Goal: Complete application form

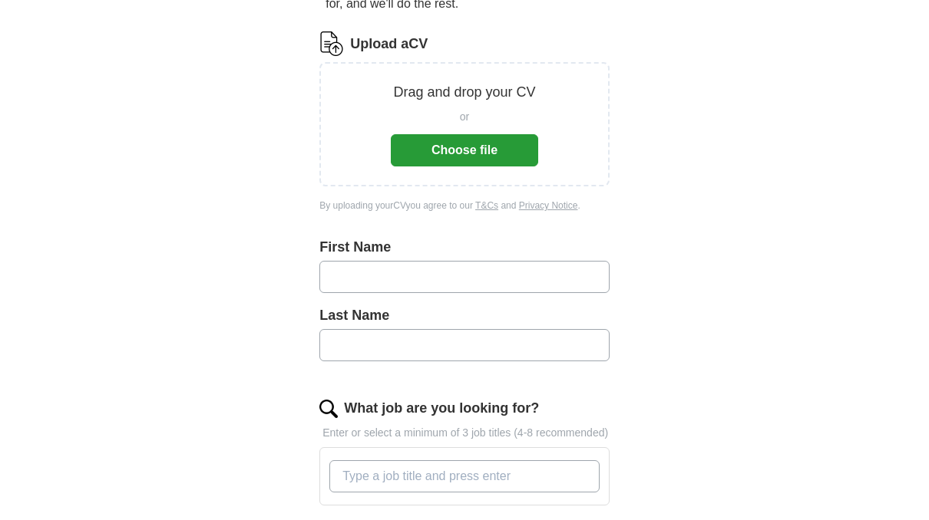
scroll to position [77, 0]
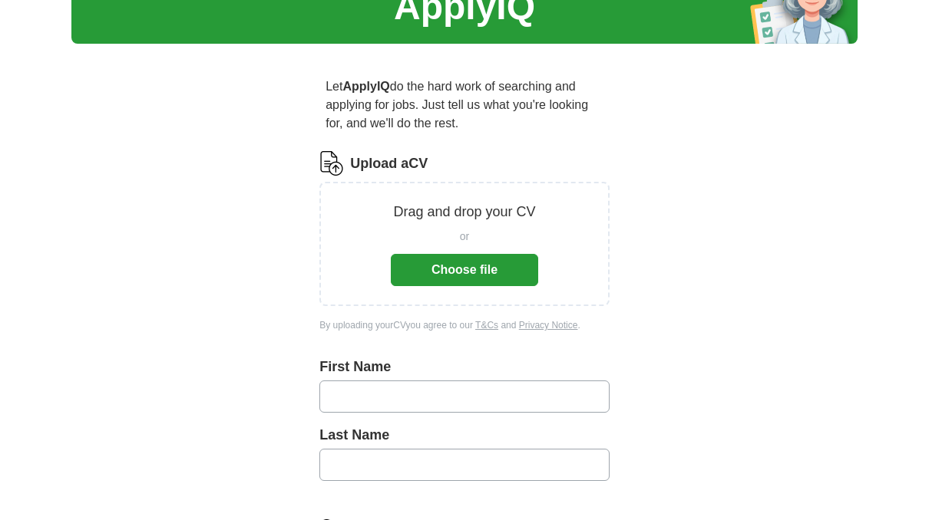
click at [464, 269] on button "Choose file" at bounding box center [464, 270] width 147 height 32
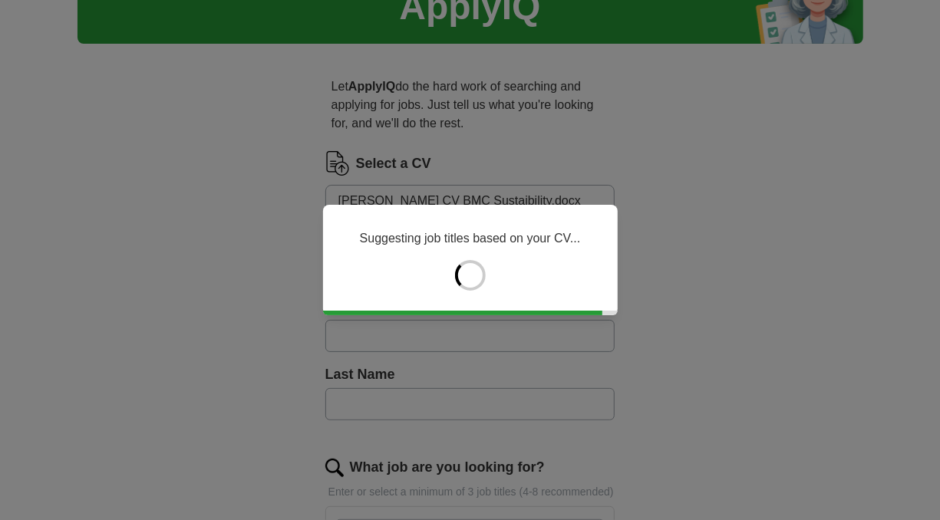
type input "*****"
type input "***"
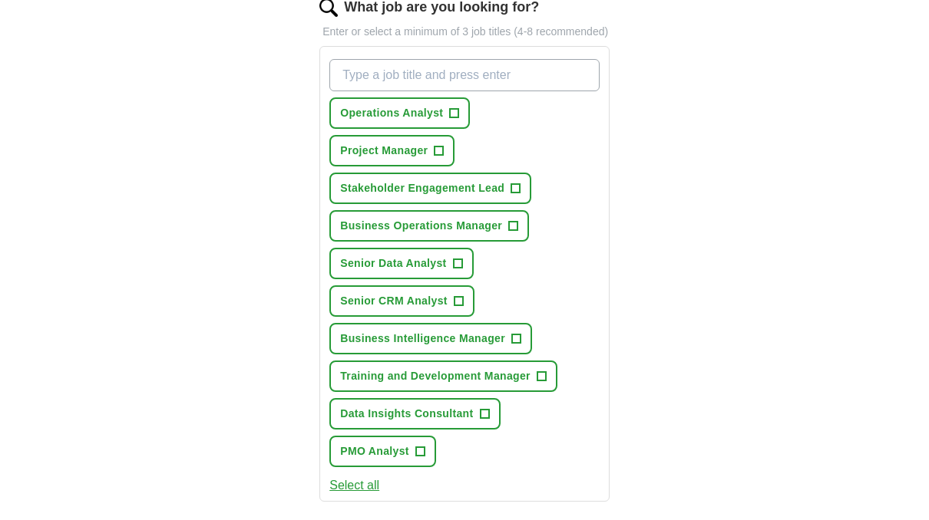
scroll to position [153, 0]
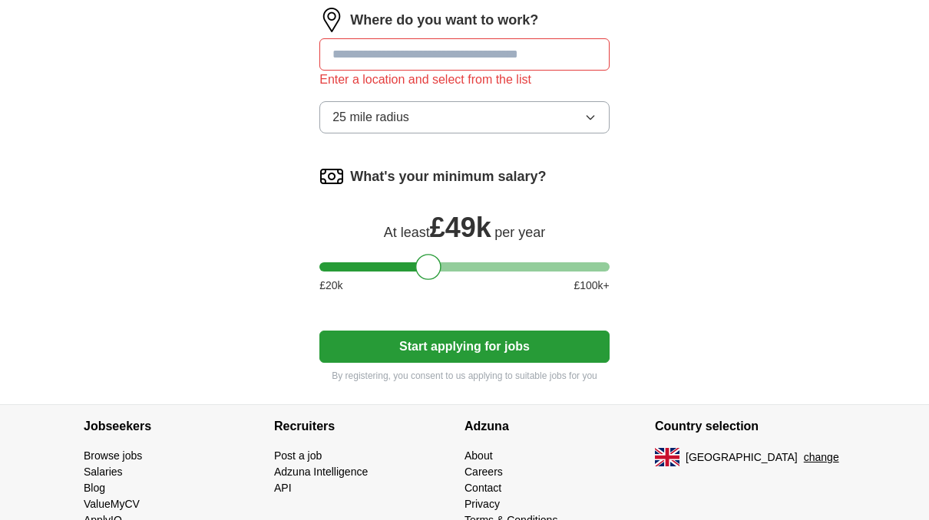
scroll to position [1113, 0]
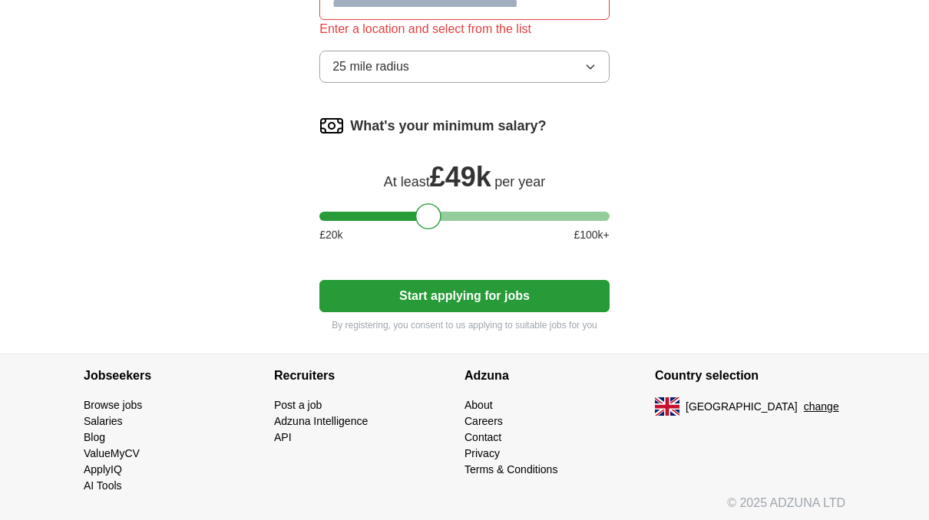
drag, startPoint x: 31, startPoint y: 216, endPoint x: 21, endPoint y: 219, distance: 10.4
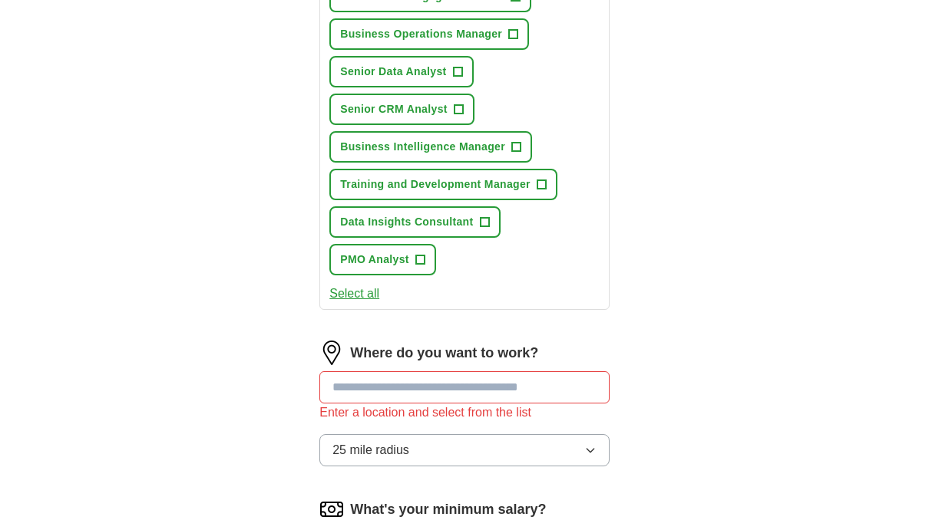
click at [444, 396] on input at bounding box center [464, 387] width 290 height 32
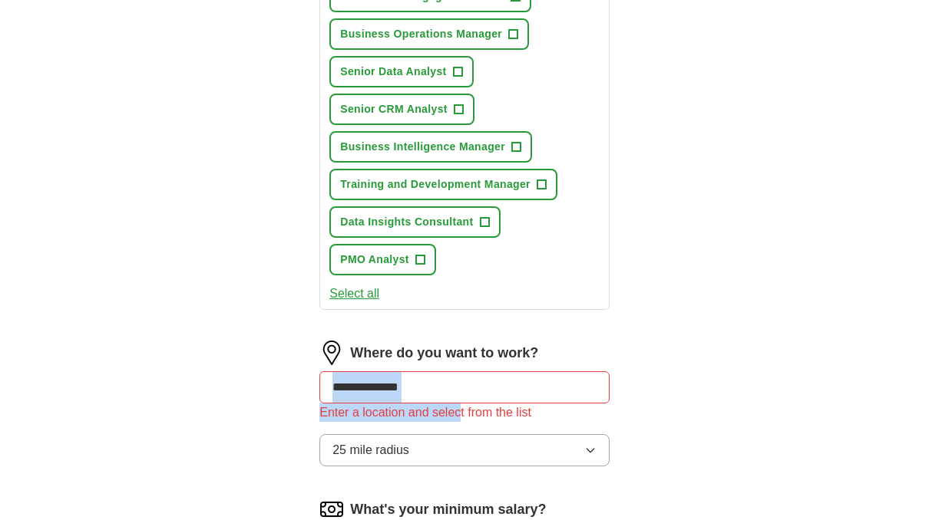
drag, startPoint x: 460, startPoint y: 405, endPoint x: 54, endPoint y: 384, distance: 406.6
click at [54, 384] on div "**********" at bounding box center [464, 28] width 929 height 1420
click at [406, 373] on input "**********" at bounding box center [464, 387] width 290 height 32
click at [458, 450] on button "25 mile radius" at bounding box center [464, 450] width 290 height 32
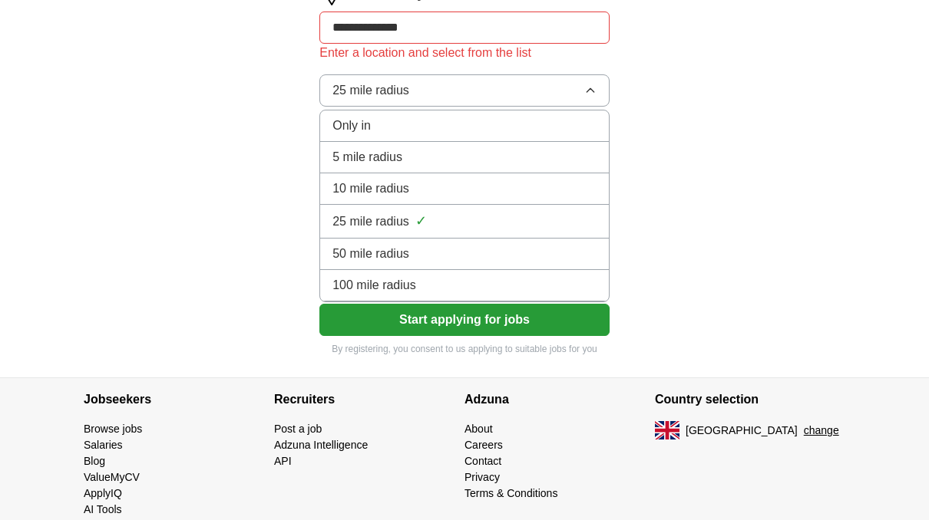
scroll to position [1113, 0]
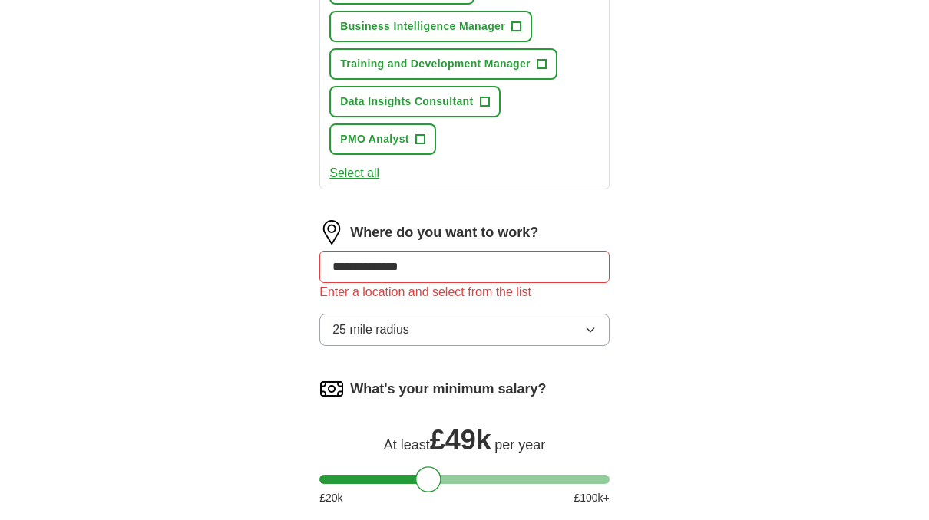
scroll to position [806, 0]
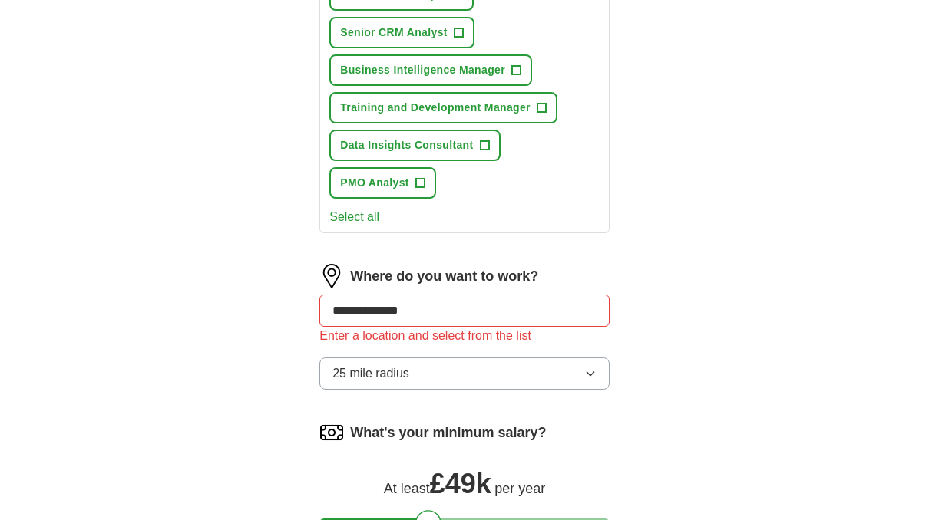
drag, startPoint x: 446, startPoint y: 310, endPoint x: -39, endPoint y: 246, distance: 489.3
click at [0, 246] on html "[DOMAIN_NAME][EMAIL_ADDRESS][DOMAIN_NAME] [GEOGRAPHIC_DATA] Alerts Favourites C…" at bounding box center [464, 13] width 929 height 1638
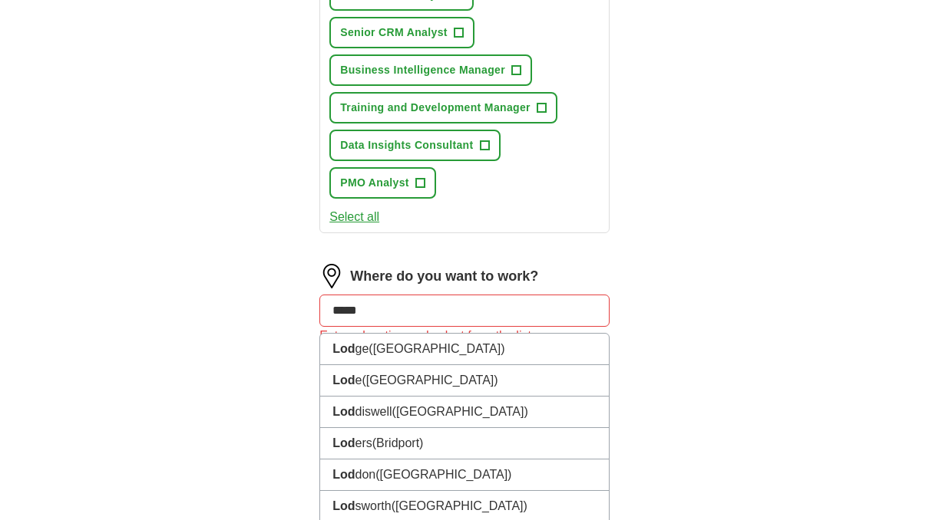
type input "******"
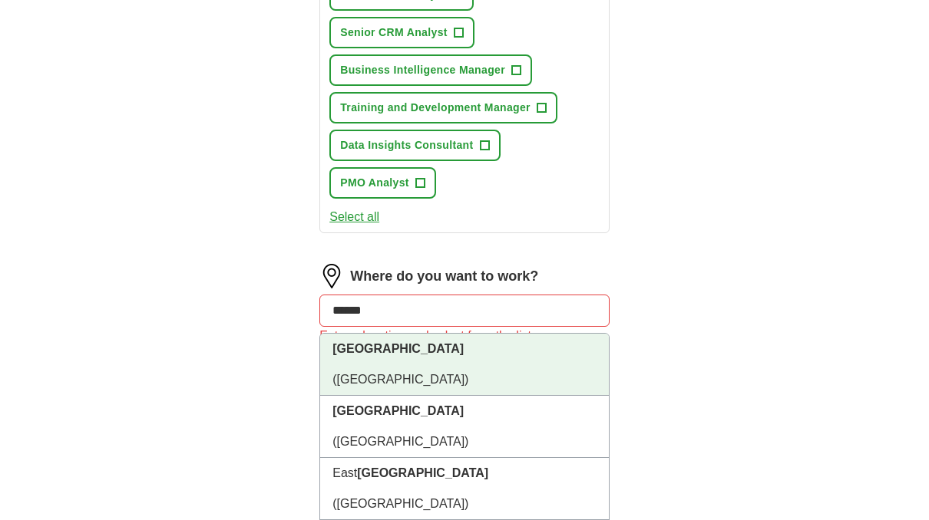
click at [401, 373] on span "([GEOGRAPHIC_DATA])" at bounding box center [400, 379] width 136 height 13
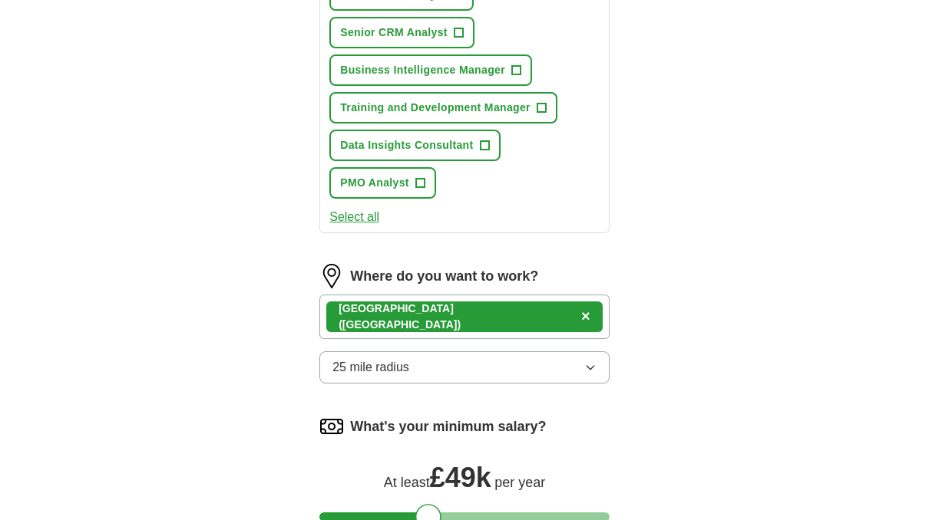
click at [433, 367] on button "25 mile radius" at bounding box center [464, 368] width 290 height 32
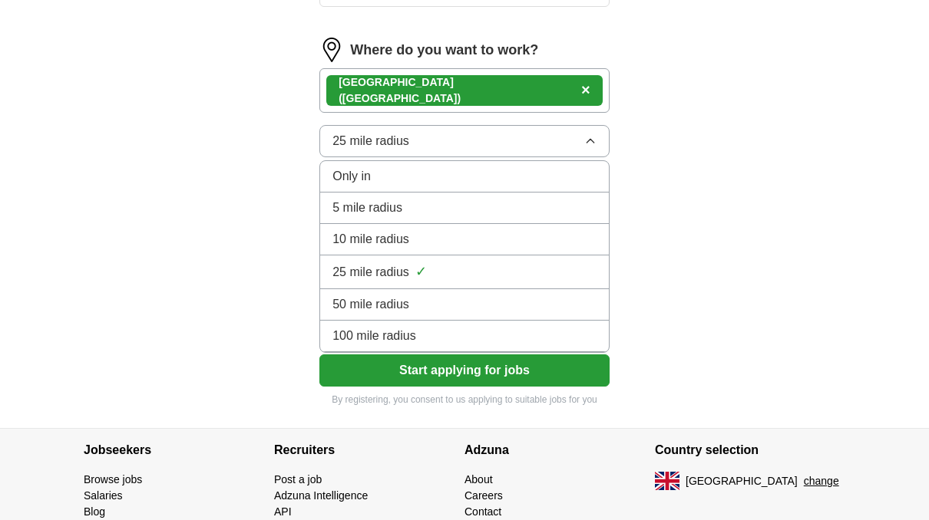
scroll to position [1036, 0]
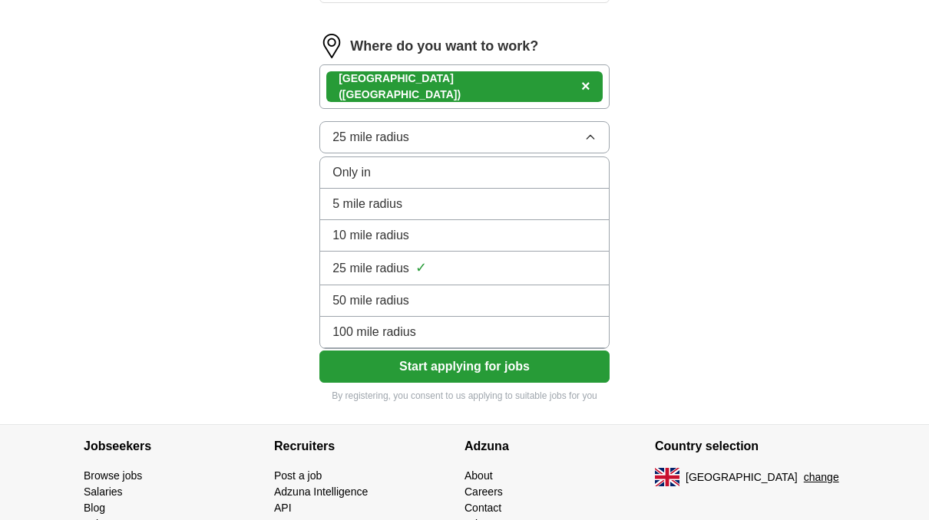
click at [417, 323] on div "100 mile radius" at bounding box center [464, 332] width 264 height 18
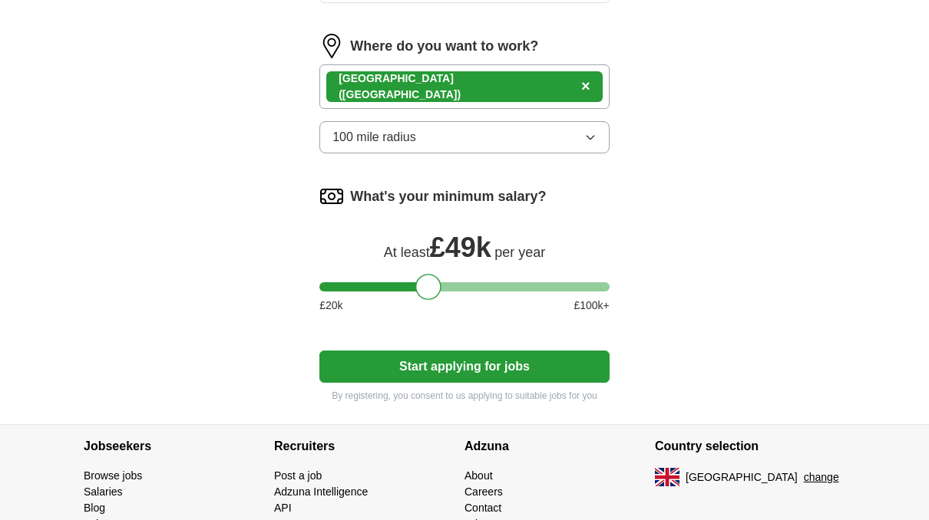
click at [447, 371] on button "Start applying for jobs" at bounding box center [464, 367] width 290 height 32
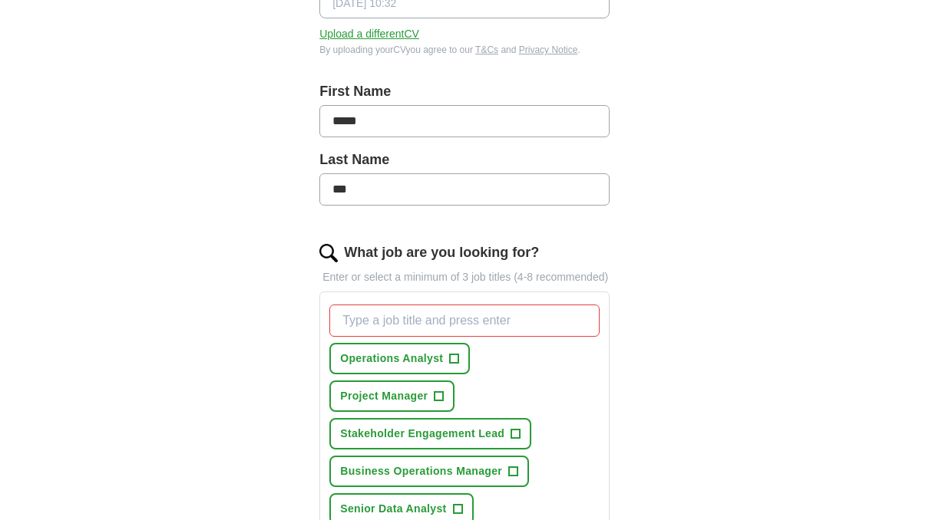
scroll to position [422, 0]
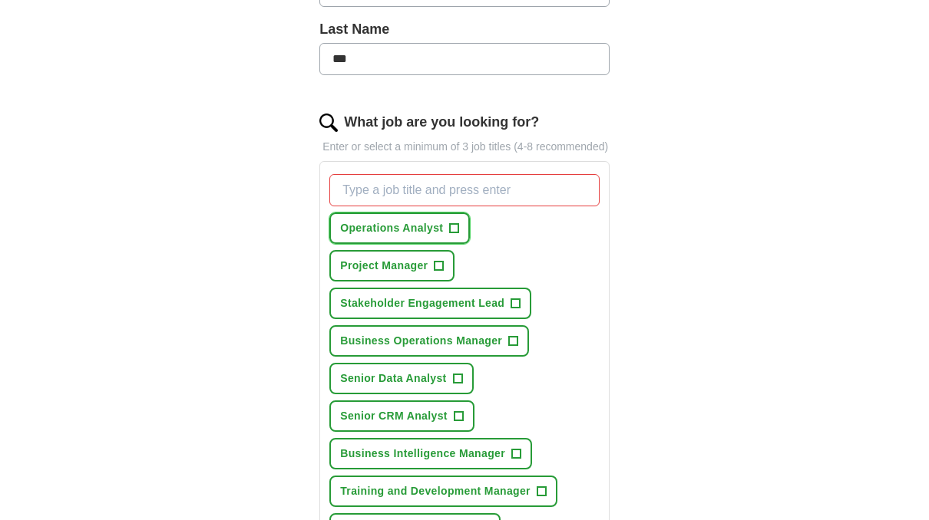
click at [457, 224] on span "+" at bounding box center [454, 229] width 9 height 12
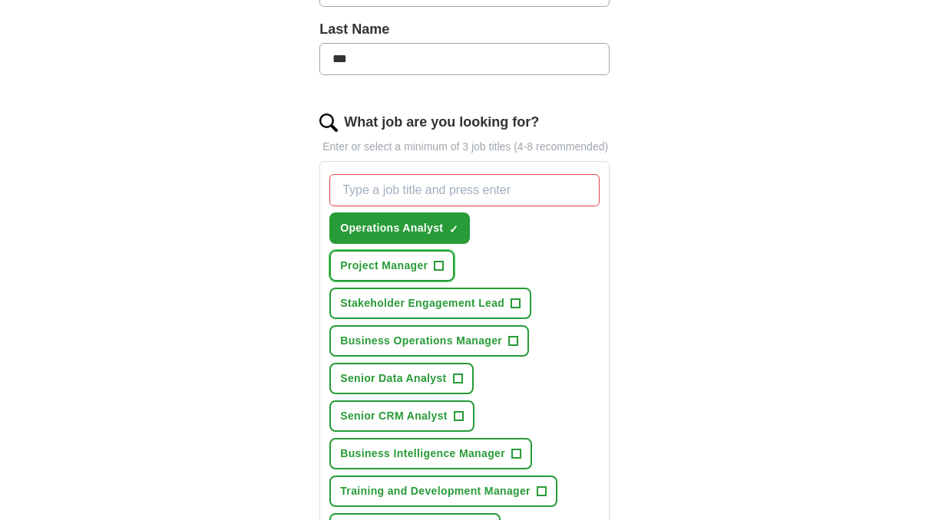
click at [437, 260] on span "+" at bounding box center [438, 266] width 9 height 12
click at [441, 269] on span "✓" at bounding box center [438, 267] width 9 height 12
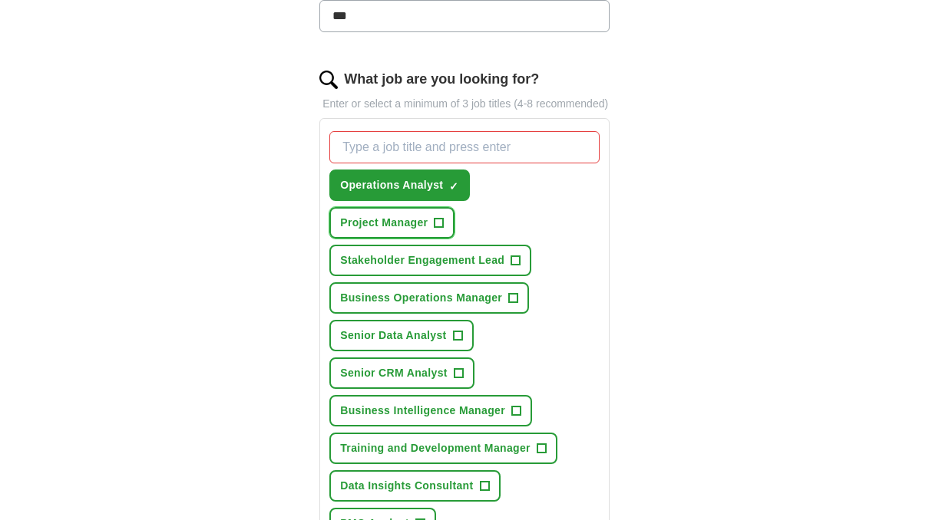
scroll to position [499, 0]
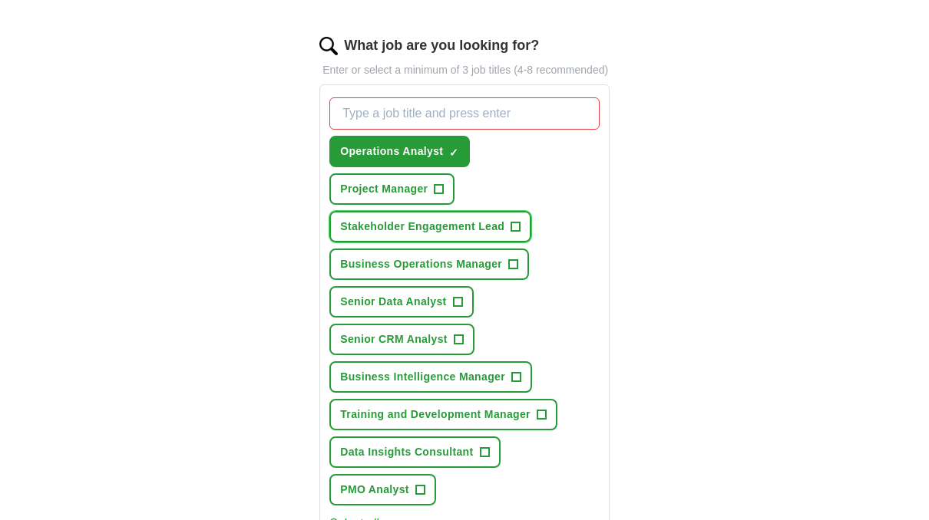
click at [519, 225] on span "+" at bounding box center [515, 227] width 10 height 10
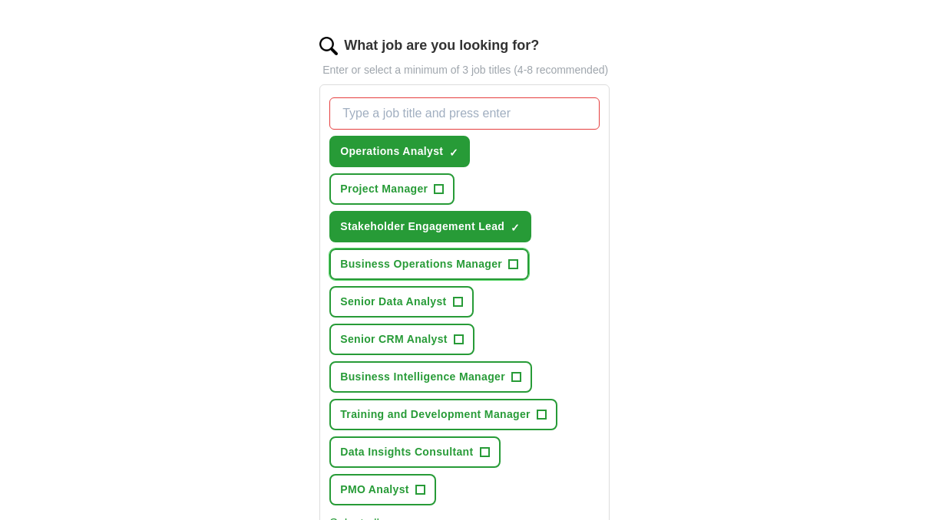
click at [512, 269] on button "Business Operations Manager +" at bounding box center [429, 264] width 200 height 31
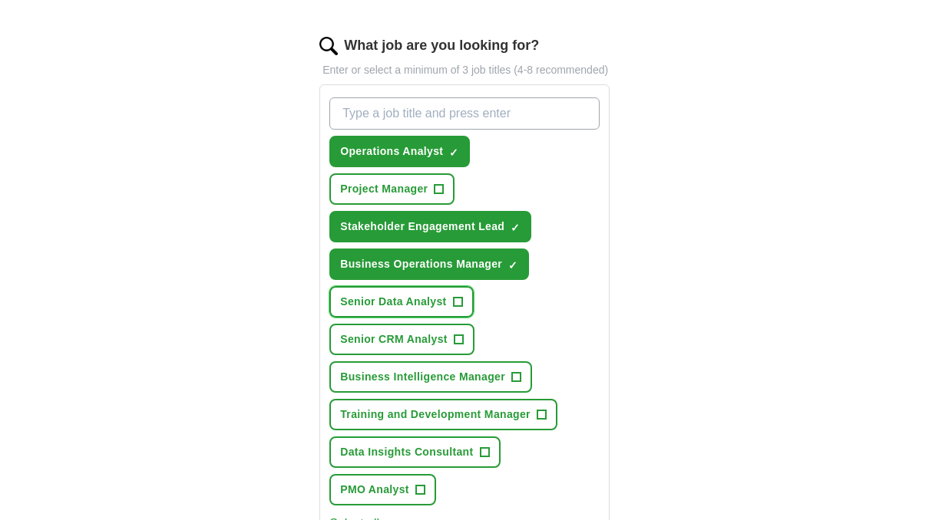
click at [451, 303] on button "Senior Data Analyst +" at bounding box center [401, 301] width 144 height 31
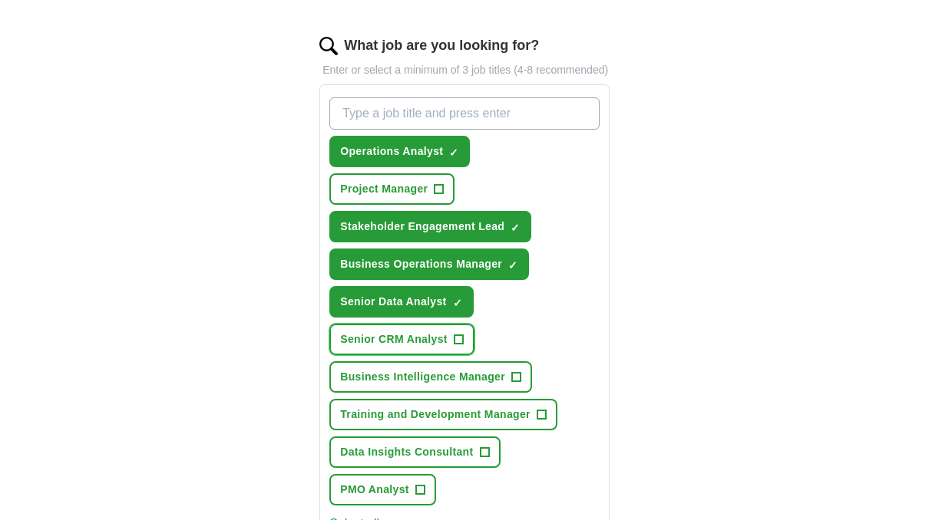
click at [460, 339] on span "+" at bounding box center [458, 340] width 9 height 12
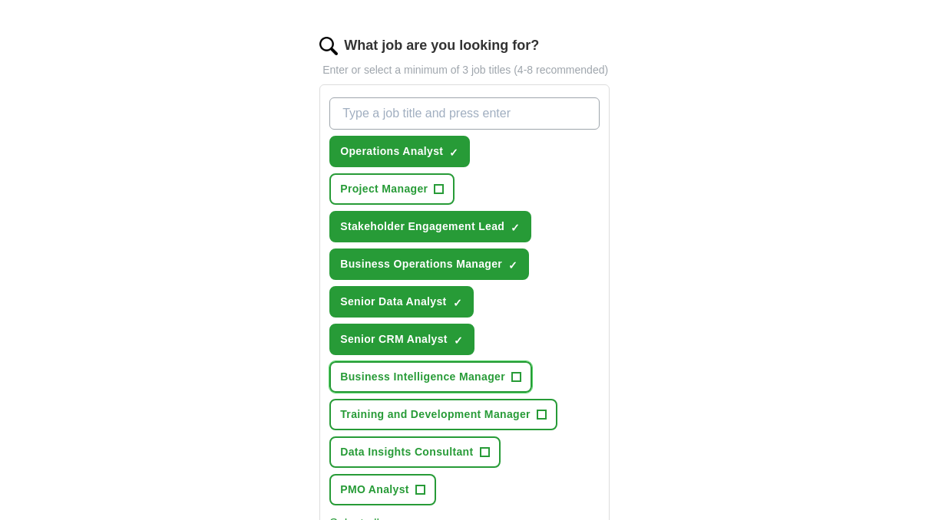
click at [519, 375] on span "+" at bounding box center [515, 377] width 9 height 12
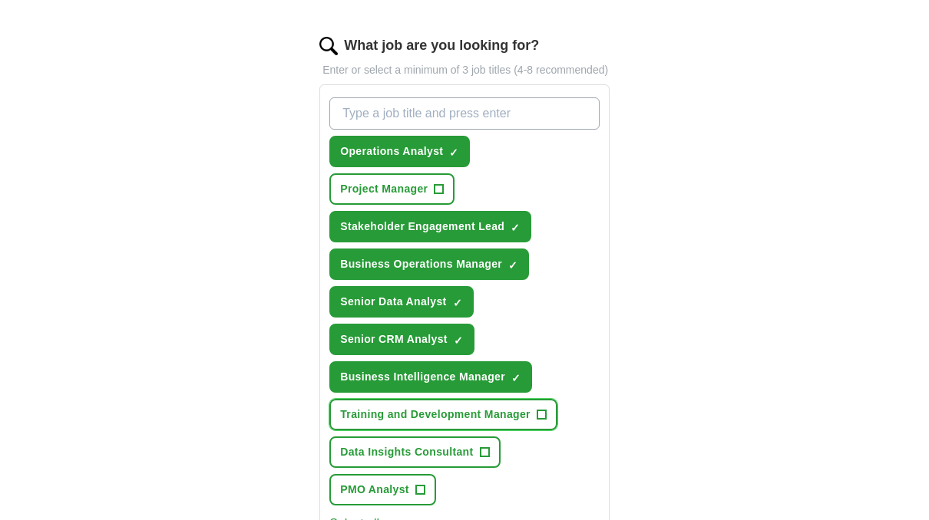
click at [538, 411] on span "+" at bounding box center [540, 415] width 9 height 12
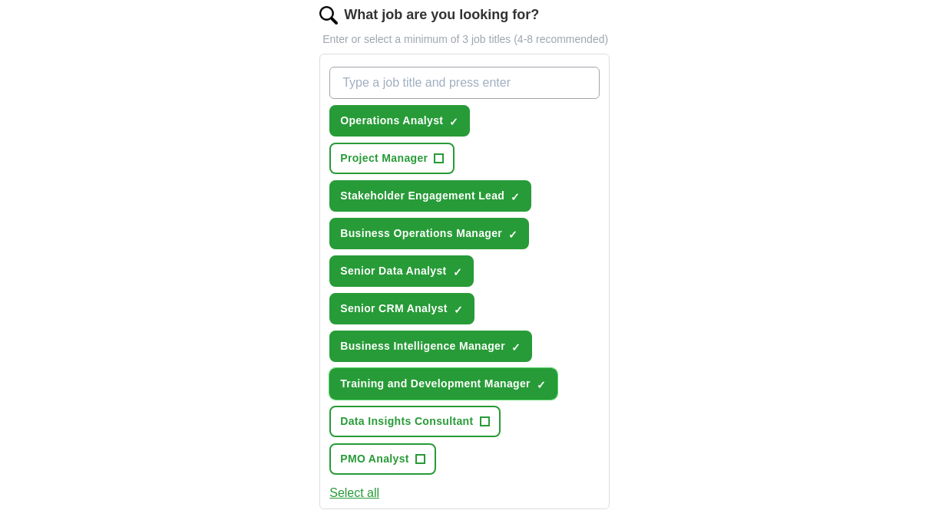
scroll to position [576, 0]
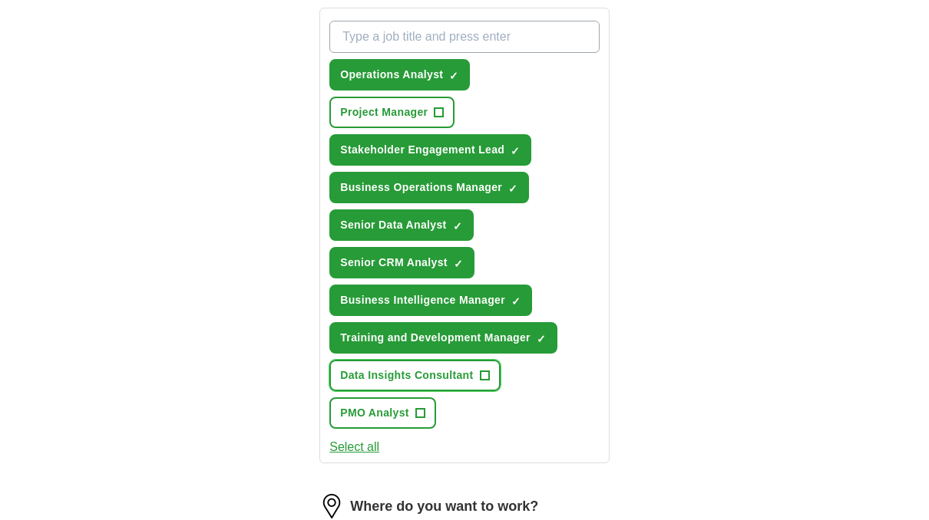
click at [486, 370] on span "+" at bounding box center [484, 376] width 9 height 12
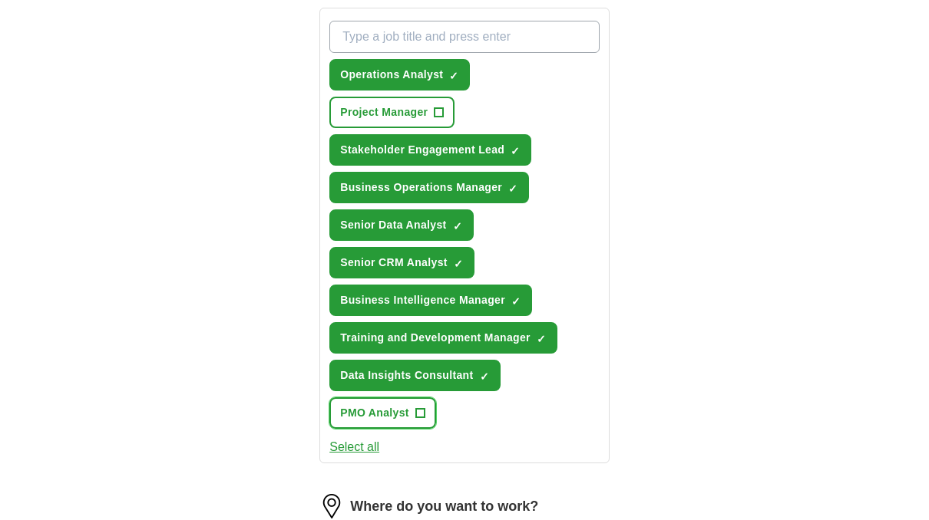
click at [420, 415] on span "+" at bounding box center [419, 414] width 9 height 12
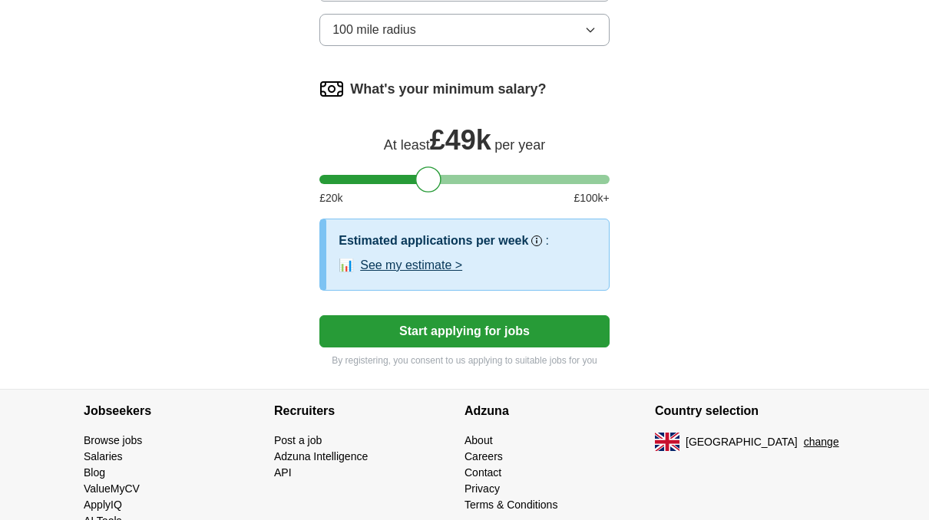
scroll to position [1179, 0]
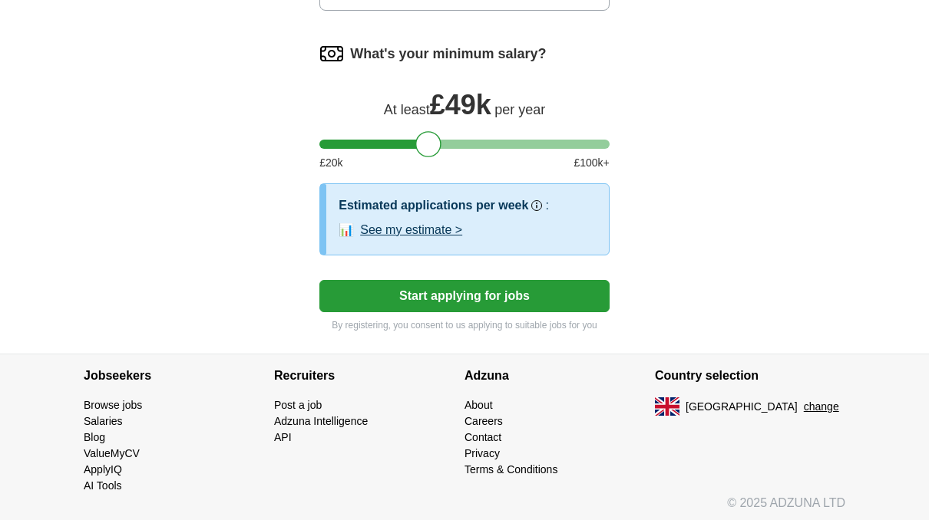
click at [497, 301] on button "Start applying for jobs" at bounding box center [464, 296] width 290 height 32
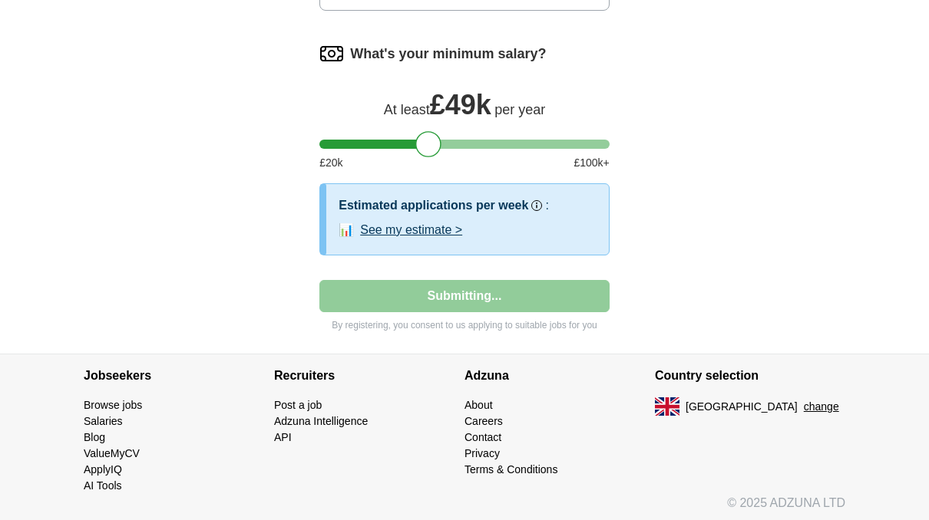
select select "**"
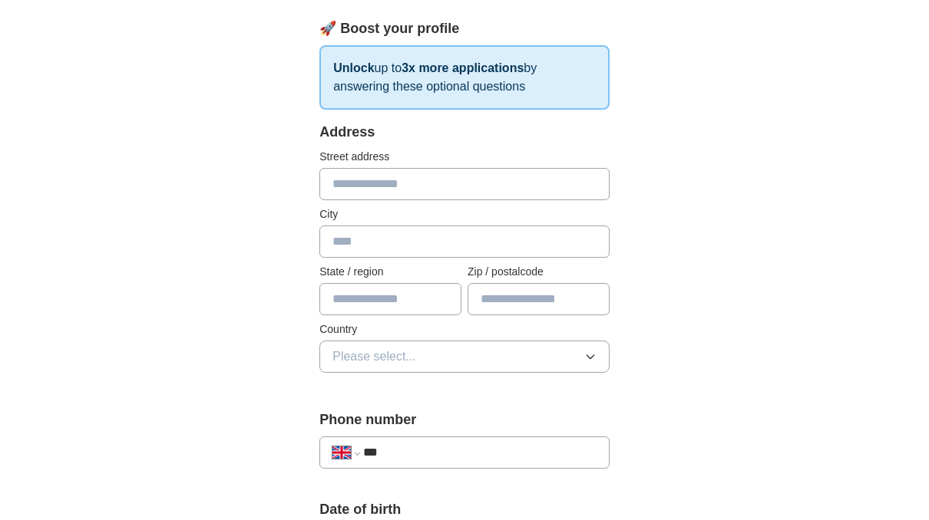
scroll to position [0, 0]
